Goal: Task Accomplishment & Management: Use online tool/utility

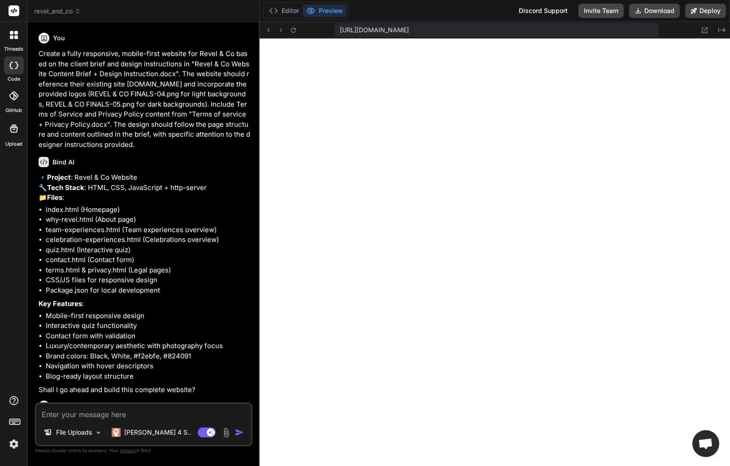
scroll to position [596, 0]
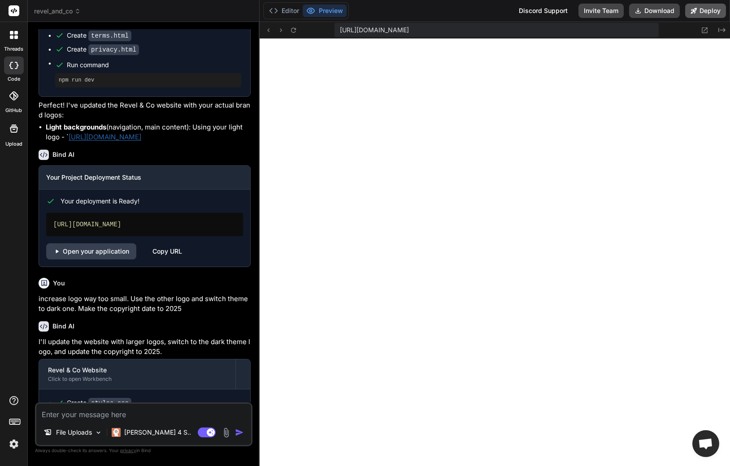
click at [707, 12] on button "Deploy" at bounding box center [705, 11] width 41 height 14
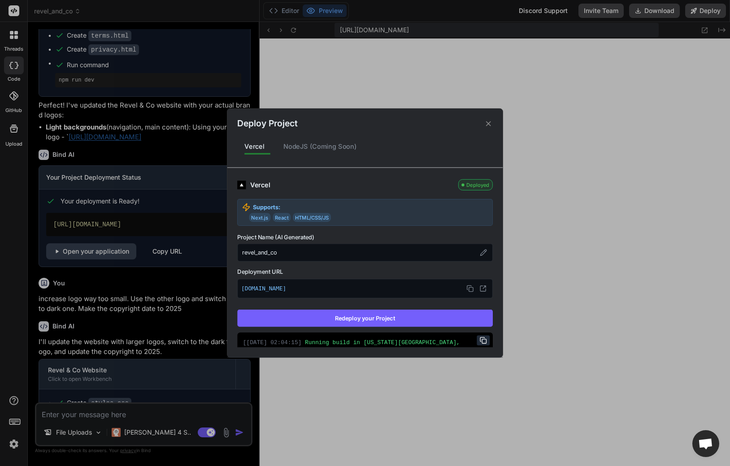
click at [426, 321] on button "Redeploy your Project" at bounding box center [364, 318] width 255 height 17
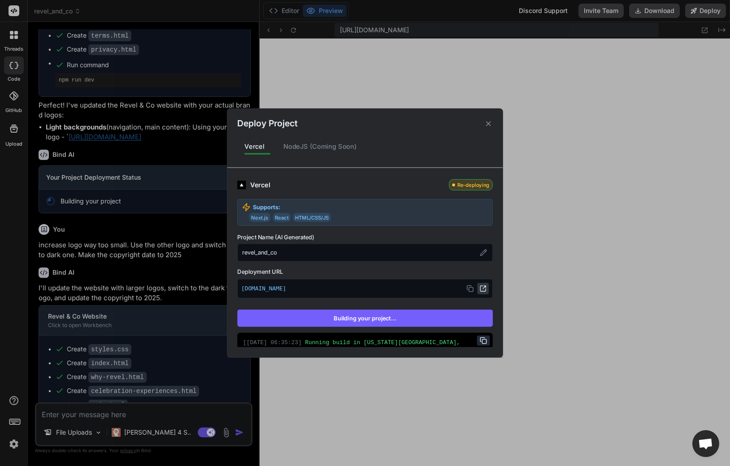
click at [481, 290] on button at bounding box center [483, 289] width 12 height 12
type textarea "x"
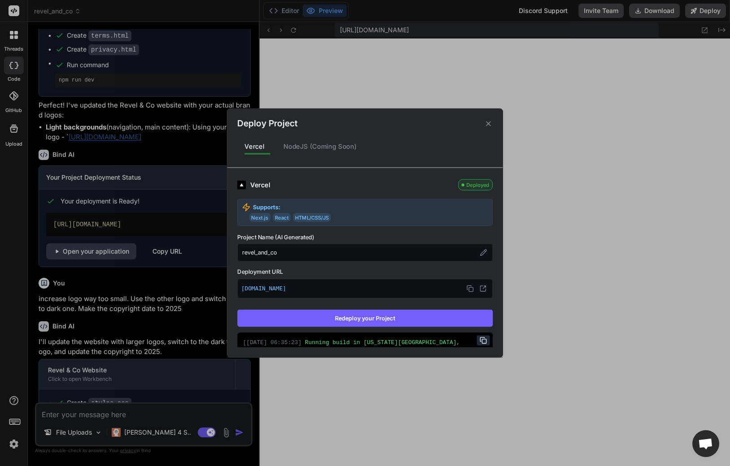
click at [492, 120] on div "Deploy Project" at bounding box center [364, 119] width 275 height 22
click at [492, 123] on icon at bounding box center [488, 123] width 9 height 9
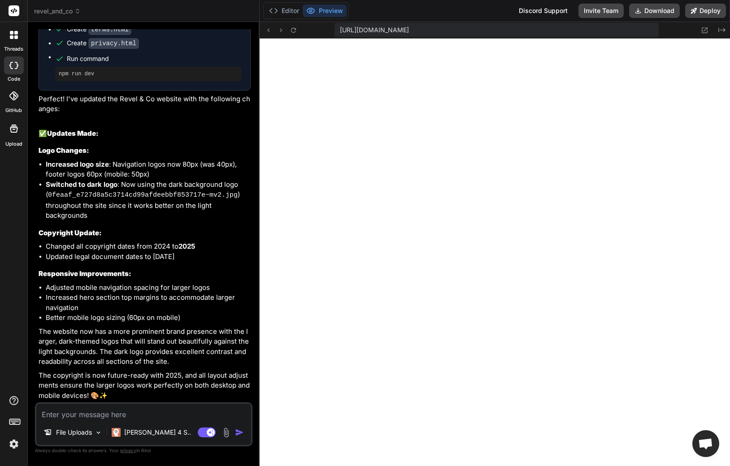
scroll to position [1445, 0]
click at [147, 418] on textarea at bounding box center [143, 412] width 215 height 16
type textarea "t"
type textarea "x"
type textarea "th"
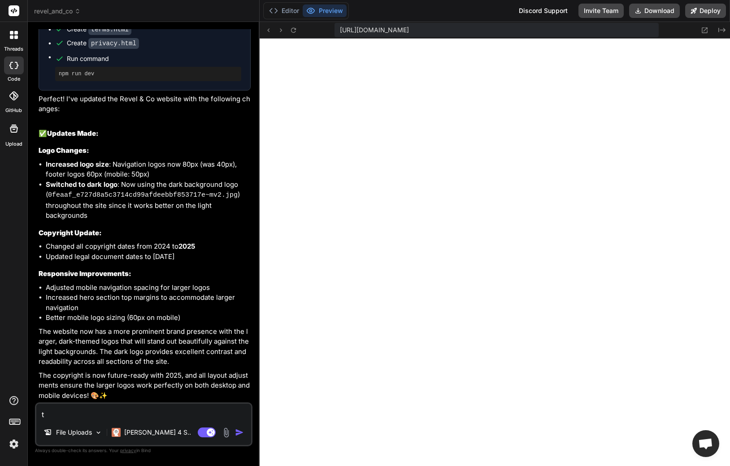
type textarea "x"
type textarea "the"
type textarea "x"
type textarea "the"
type textarea "x"
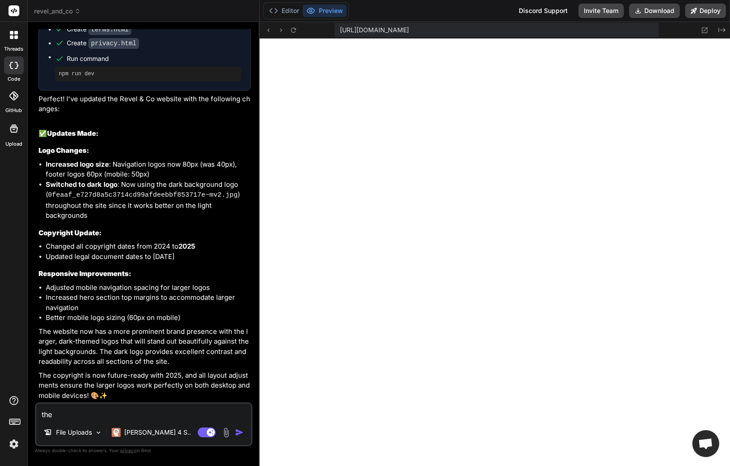
type textarea "the e"
type textarea "x"
type textarea "the en"
type textarea "x"
type textarea "the ent"
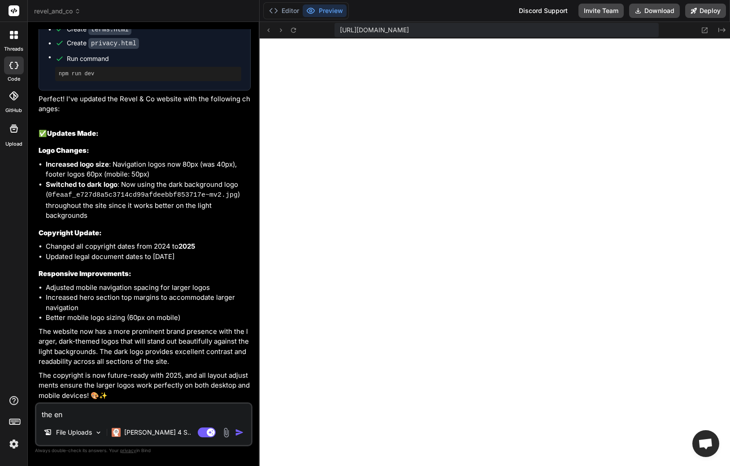
type textarea "x"
type textarea "the ente"
type textarea "x"
type textarea "the entei"
type textarea "x"
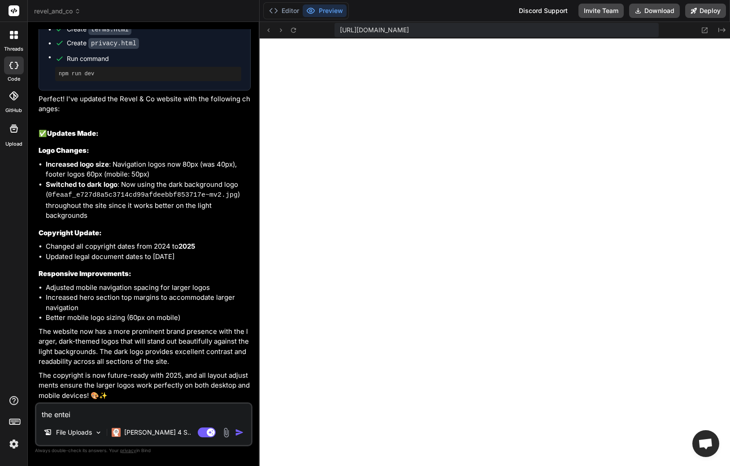
type textarea "the ente"
type textarea "x"
type textarea "the ent"
type textarea "x"
type textarea "the enti"
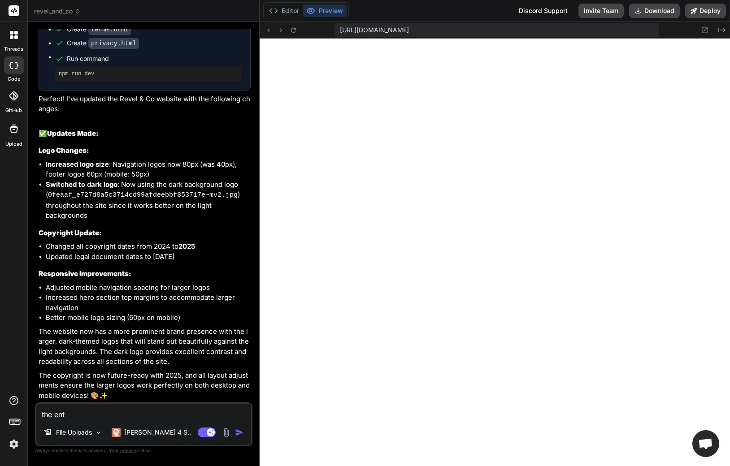
type textarea "x"
type textarea "the entir"
type textarea "x"
type textarea "the entire"
type textarea "x"
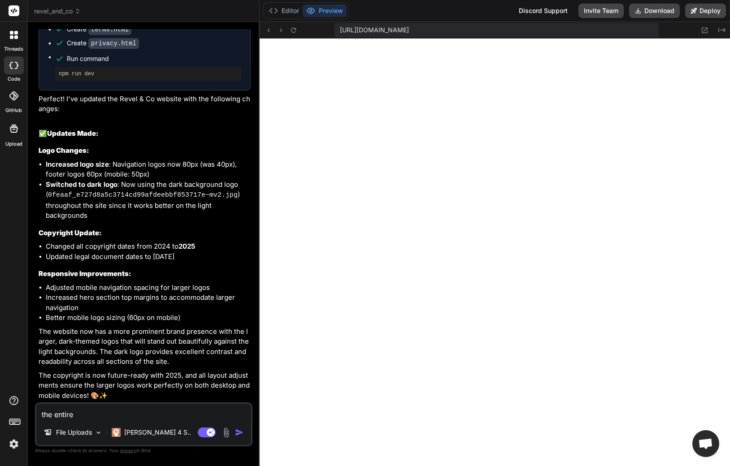
type textarea "the entire"
type textarea "x"
type textarea "the entire w"
type textarea "x"
type textarea "the entire we"
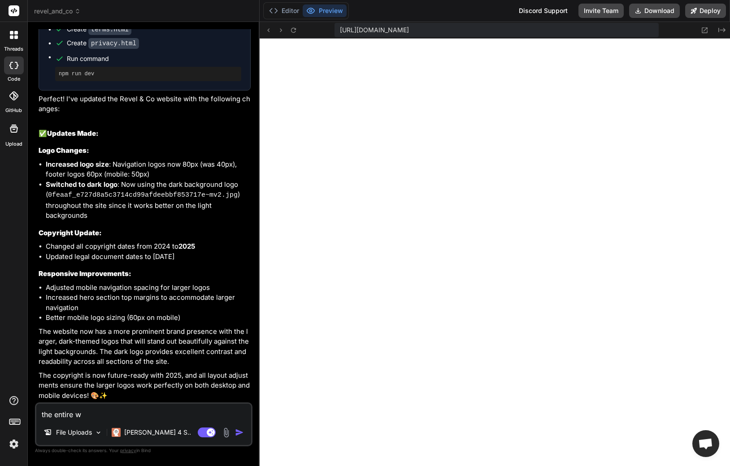
type textarea "x"
type textarea "the entire web"
type textarea "x"
type textarea "the entire webs"
type textarea "x"
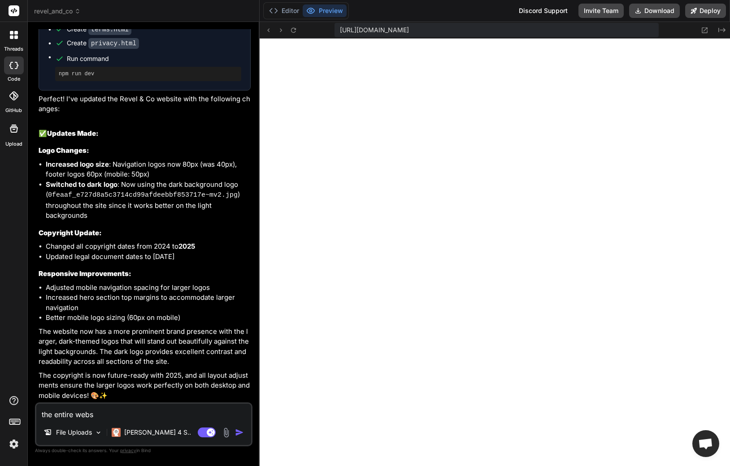
type textarea "the entire websi"
type textarea "x"
type textarea "the entire websit"
type textarea "x"
type textarea "the entire website"
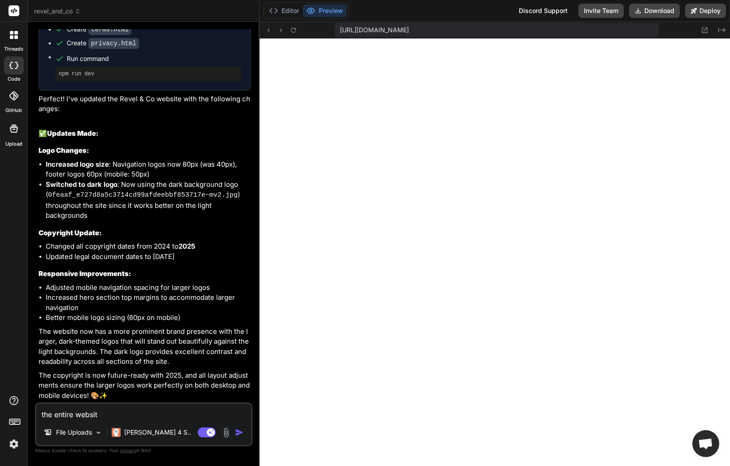
type textarea "x"
type textarea "the entire website"
type textarea "x"
type textarea "the entire website e"
type textarea "x"
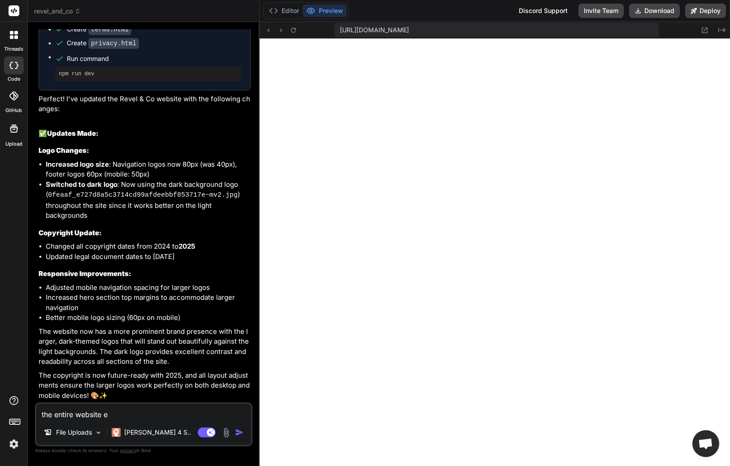
type textarea "the entire website ee"
type textarea "x"
type textarea "the entire website eed"
type textarea "x"
type textarea "the entire website ee"
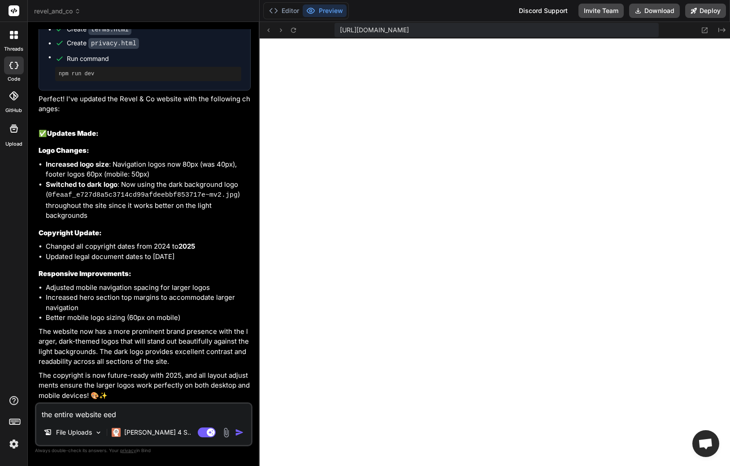
type textarea "x"
type textarea "the entire website e"
type textarea "x"
type textarea "the entire website"
type textarea "x"
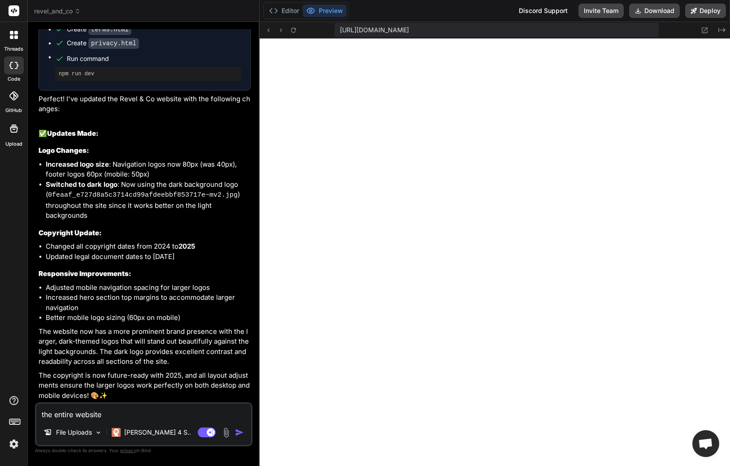
type textarea "the entire website n"
type textarea "x"
type textarea "the entire website ne"
type textarea "x"
type textarea "the entire website nee"
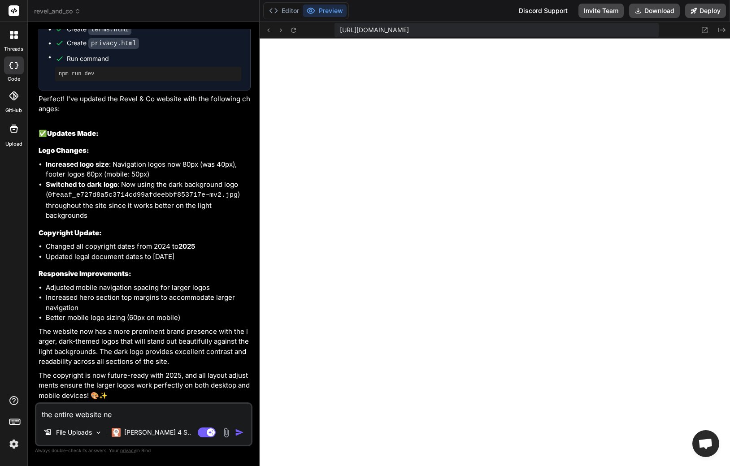
type textarea "x"
type textarea "the entire website need"
type textarea "x"
type textarea "the entire website needs"
type textarea "x"
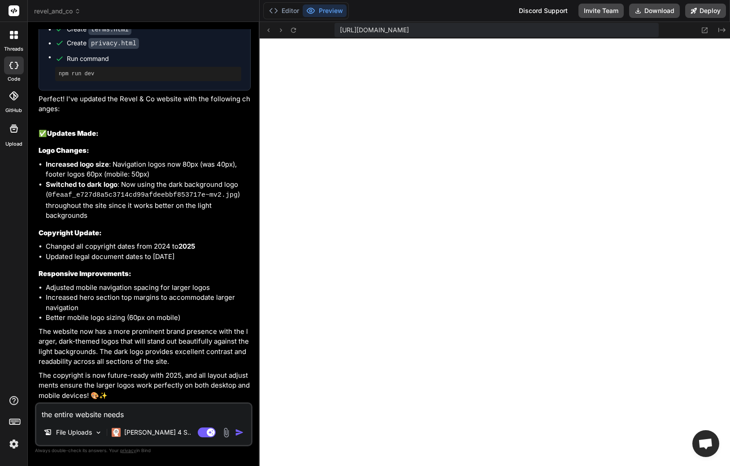
type textarea "the entire website needs"
type textarea "x"
type textarea "the entire website needs t"
type textarea "x"
type textarea "the entire website needs to"
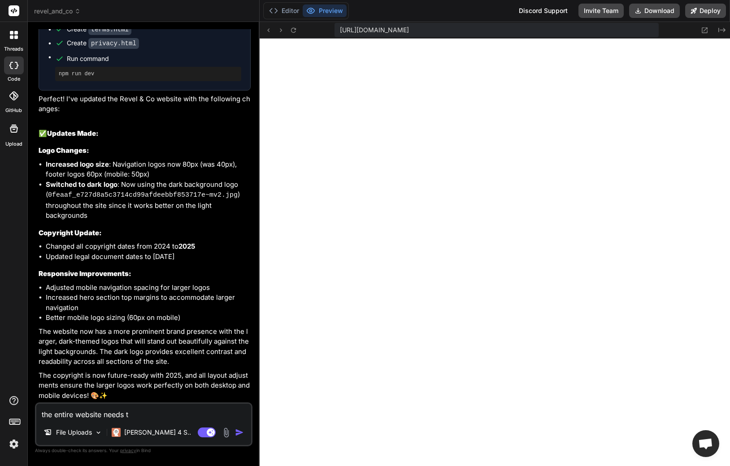
type textarea "x"
type textarea "the entire website needs to"
type textarea "x"
type textarea "the entire website needs to b"
type textarea "x"
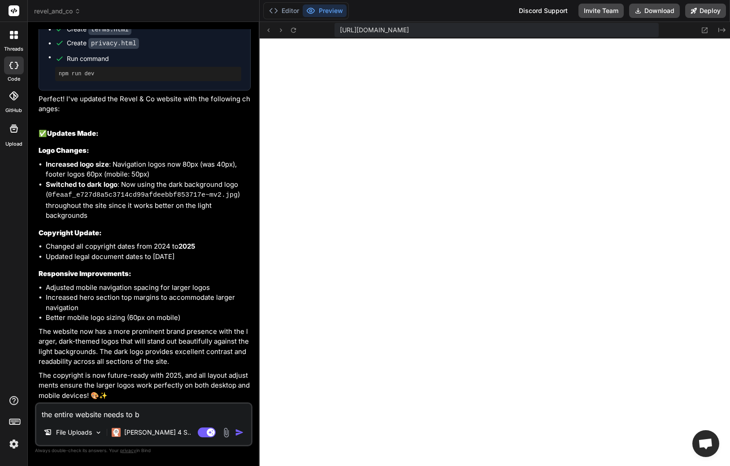
type textarea "the entire website needs to be"
type textarea "x"
type textarea "the entire website needs to be"
type textarea "x"
type textarea "the entire website needs to be d"
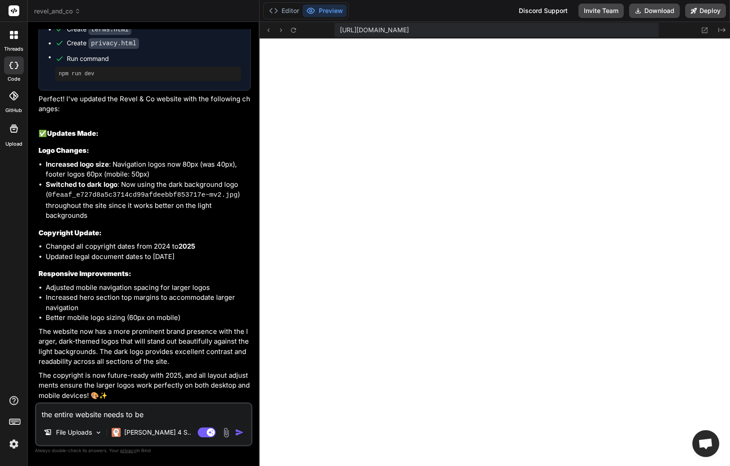
type textarea "x"
type textarea "the entire website needs to be da"
type textarea "x"
type textarea "the entire website needs to be dar"
type textarea "x"
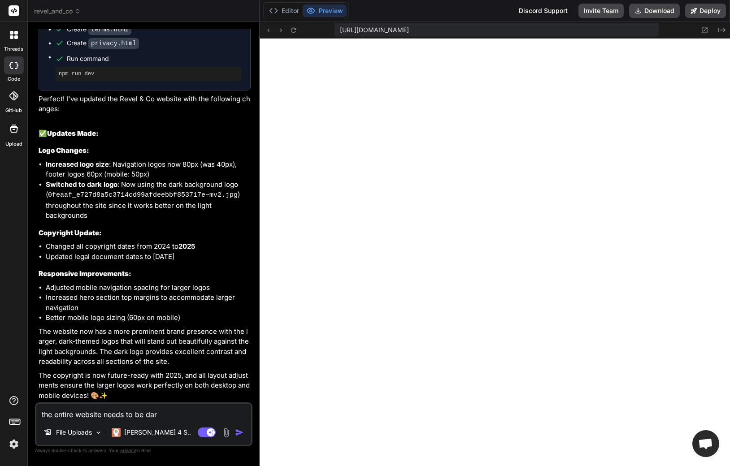
type textarea "the entire website needs to be dark"
type textarea "x"
type textarea "the entire website needs to be darke"
type textarea "x"
type textarea "the entire website needs to be darker"
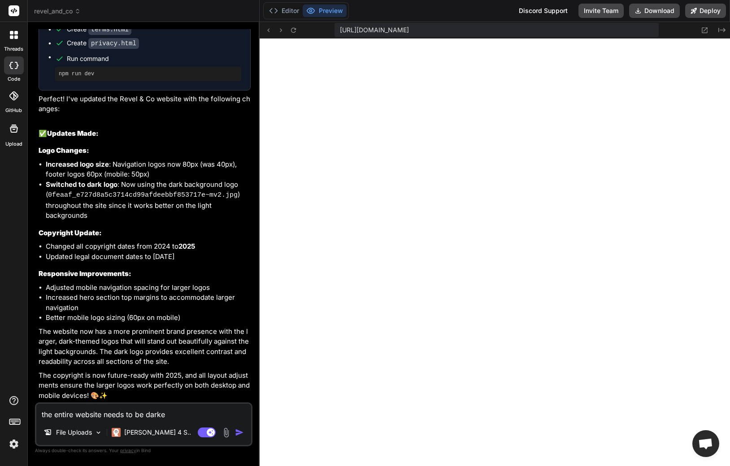
type textarea "x"
type textarea "the entire website needs to be darker"
type textarea "x"
type textarea "the entire website needs to be darker t"
type textarea "x"
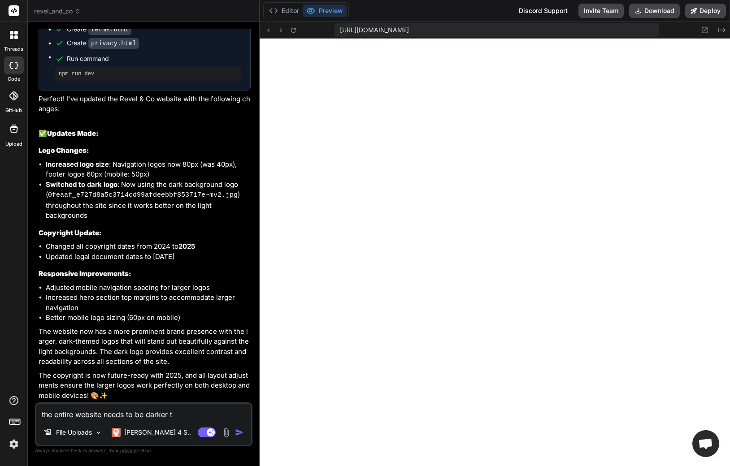
type textarea "the entire website needs to be darker th"
type textarea "x"
type textarea "the entire website needs to be darker the"
type textarea "x"
type textarea "the entire website needs to be darker them"
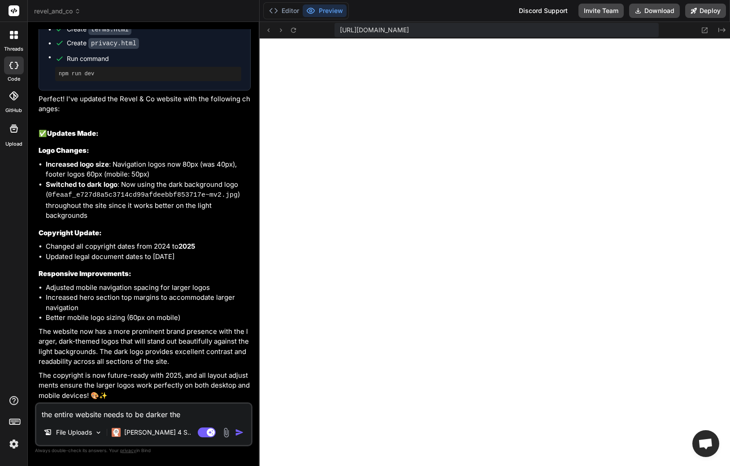
type textarea "x"
type textarea "the entire website needs to be darker theme"
type textarea "x"
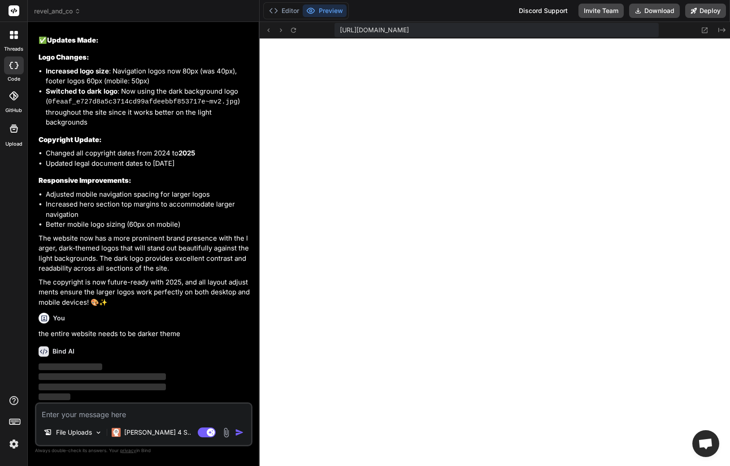
scroll to position [1538, 0]
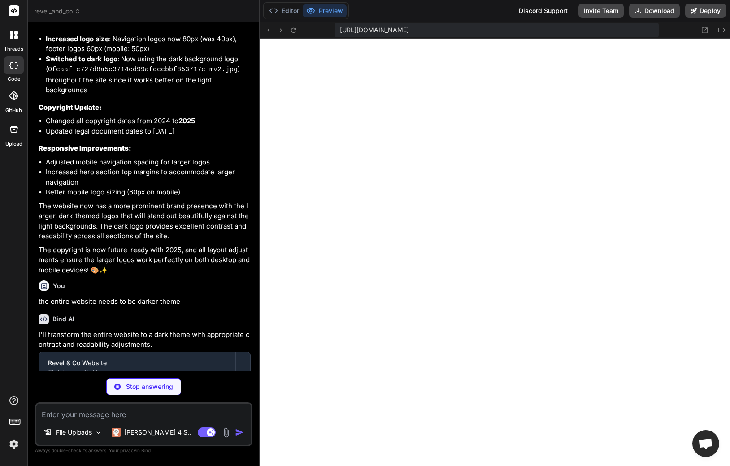
type textarea "x"
